Goal: Navigation & Orientation: Go to known website

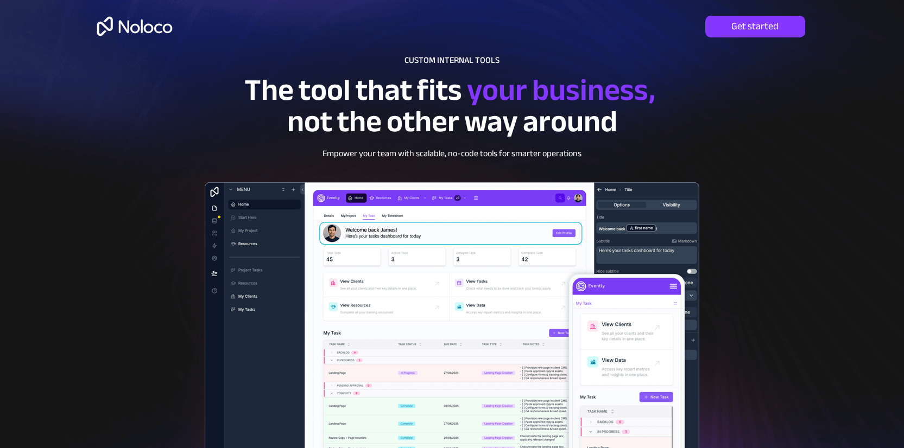
click at [100, 22] on img at bounding box center [135, 26] width 84 height 35
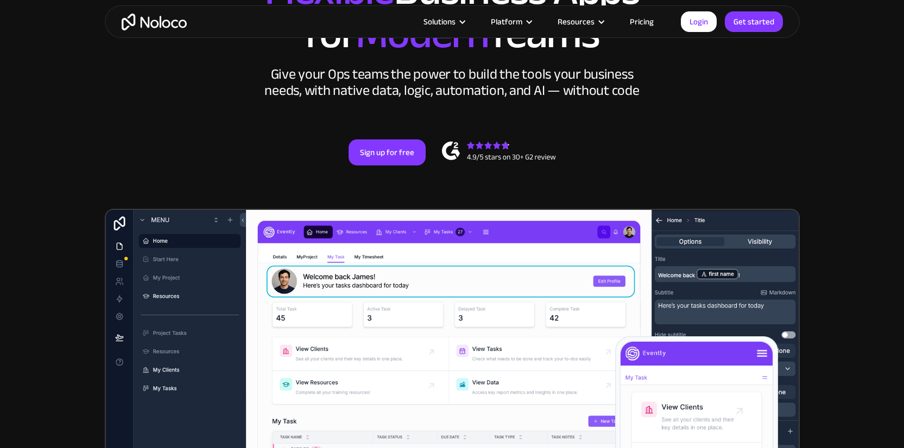
scroll to position [142, 0]
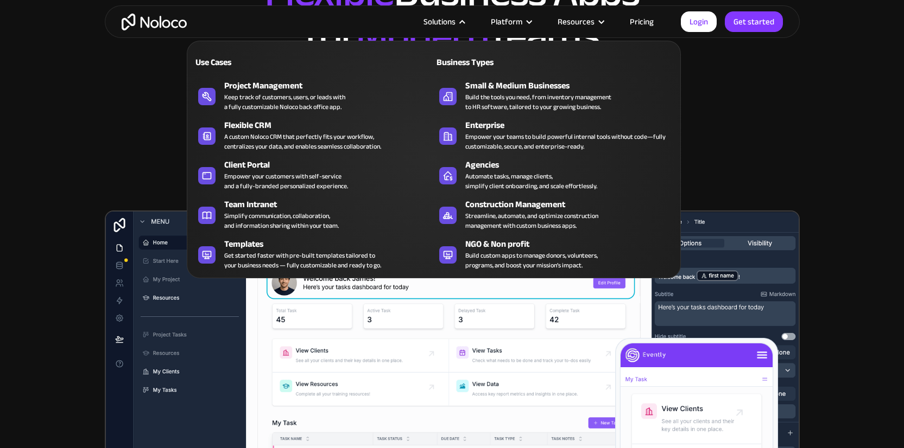
click at [451, 19] on div "Solutions" at bounding box center [439, 22] width 32 height 14
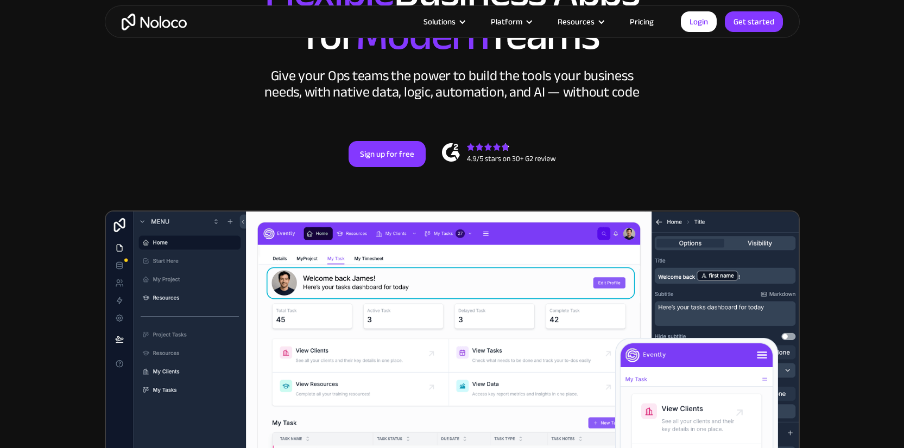
click at [451, 19] on div "Solutions" at bounding box center [439, 22] width 32 height 14
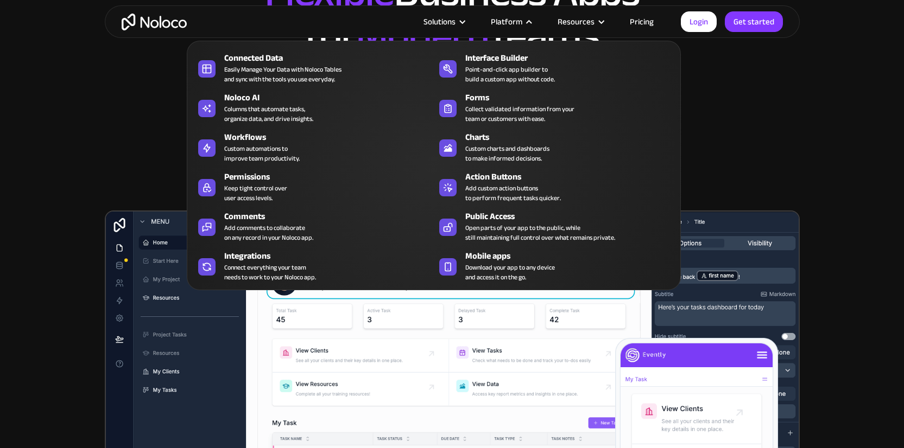
click at [514, 18] on div "Platform" at bounding box center [506, 22] width 31 height 14
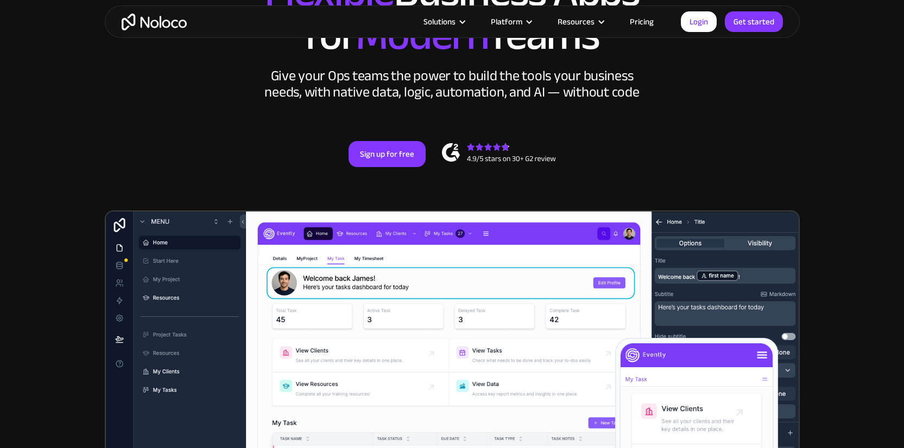
click at [514, 18] on div "Platform" at bounding box center [506, 22] width 31 height 14
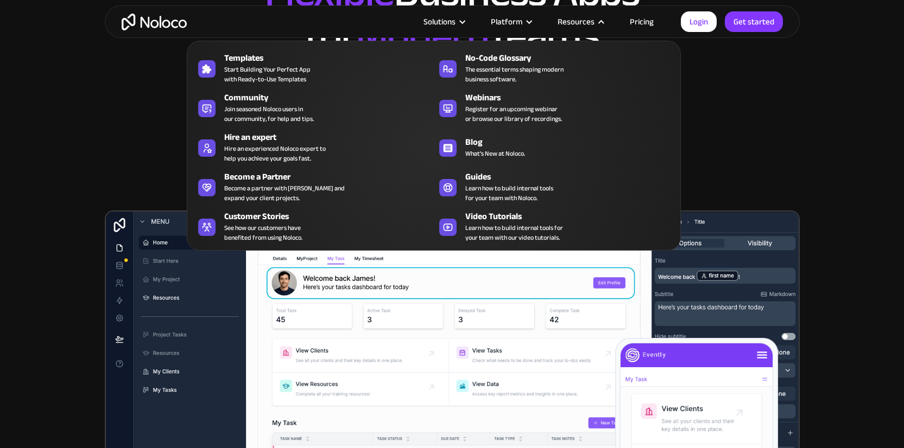
click at [569, 22] on div "Resources" at bounding box center [575, 22] width 37 height 14
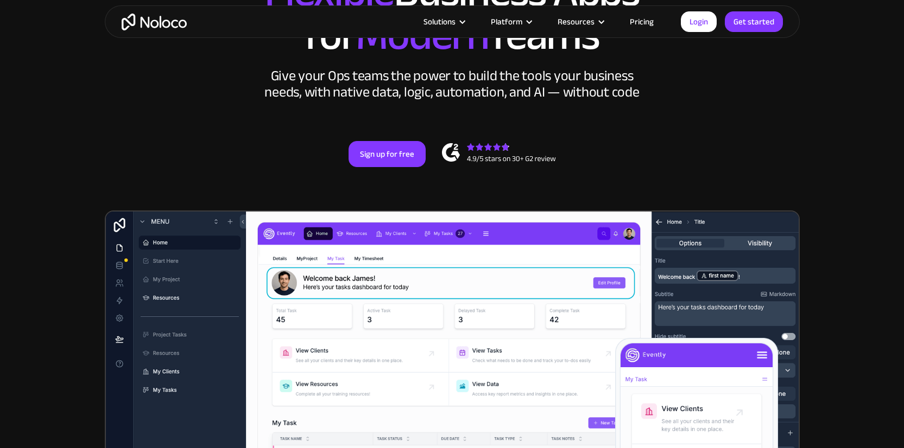
click at [569, 22] on div "Resources" at bounding box center [575, 22] width 37 height 14
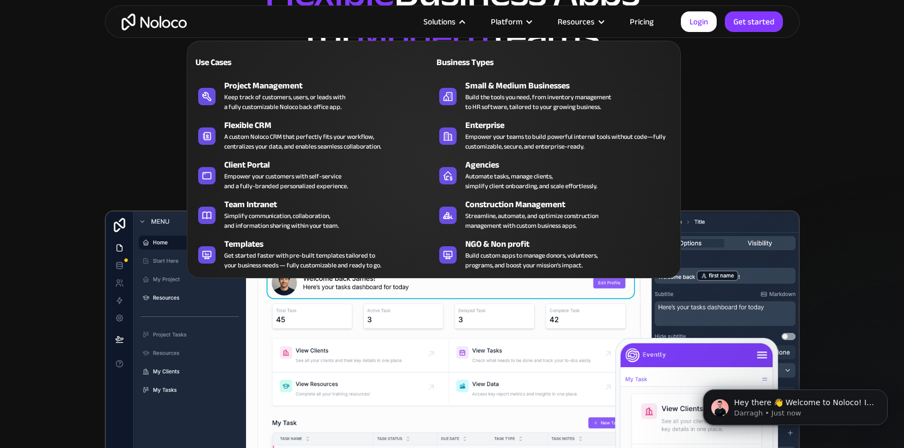
scroll to position [0, 0]
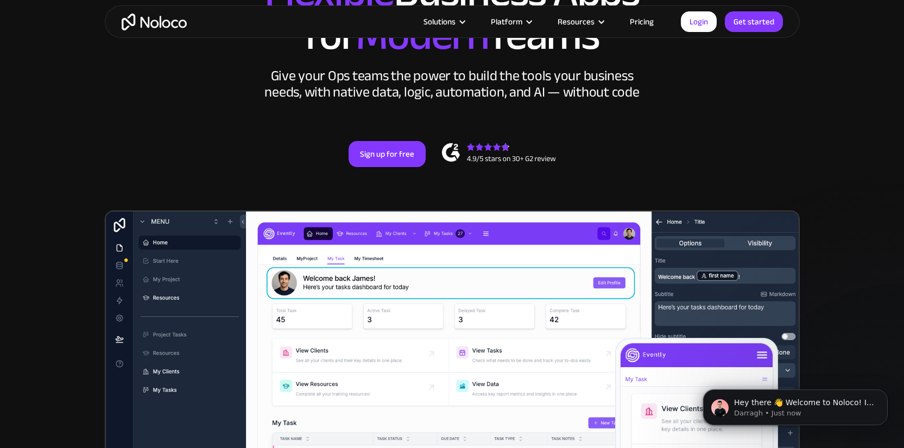
click at [177, 18] on img "home" at bounding box center [154, 22] width 65 height 17
